Goal: Find specific page/section: Find specific page/section

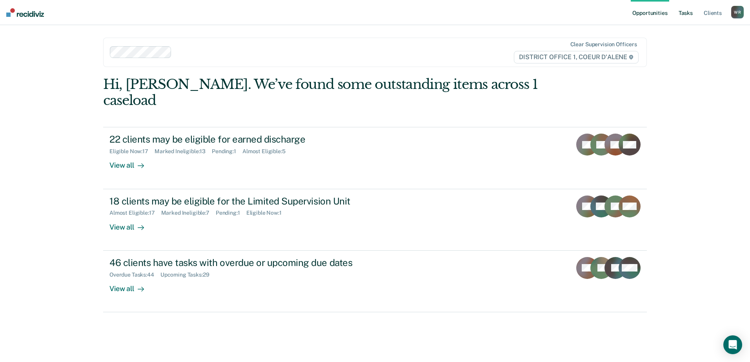
click at [682, 16] on link "Tasks" at bounding box center [685, 12] width 17 height 25
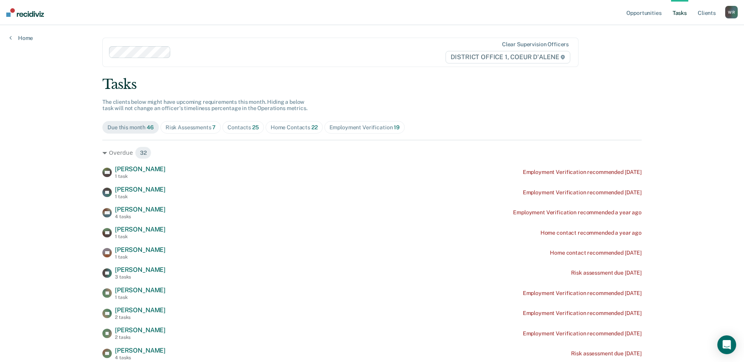
click at [278, 128] on div "Home Contacts 22" at bounding box center [294, 127] width 47 height 7
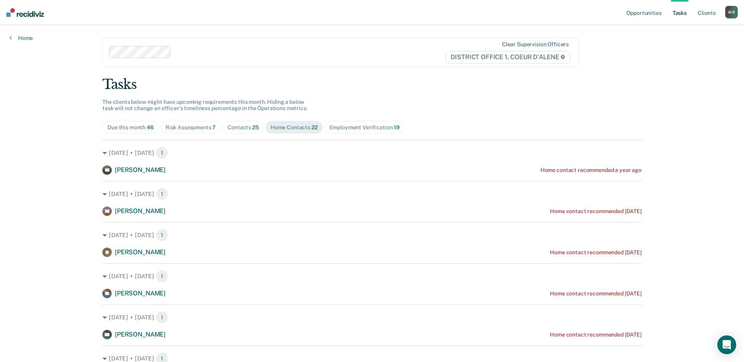
click at [238, 132] on span "Contacts 25" at bounding box center [243, 127] width 42 height 13
click at [283, 128] on div "Home Contacts 22" at bounding box center [294, 127] width 47 height 7
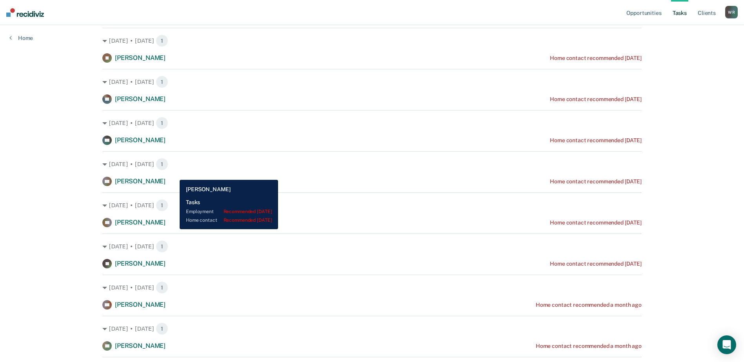
scroll to position [196, 0]
